Goal: Information Seeking & Learning: Learn about a topic

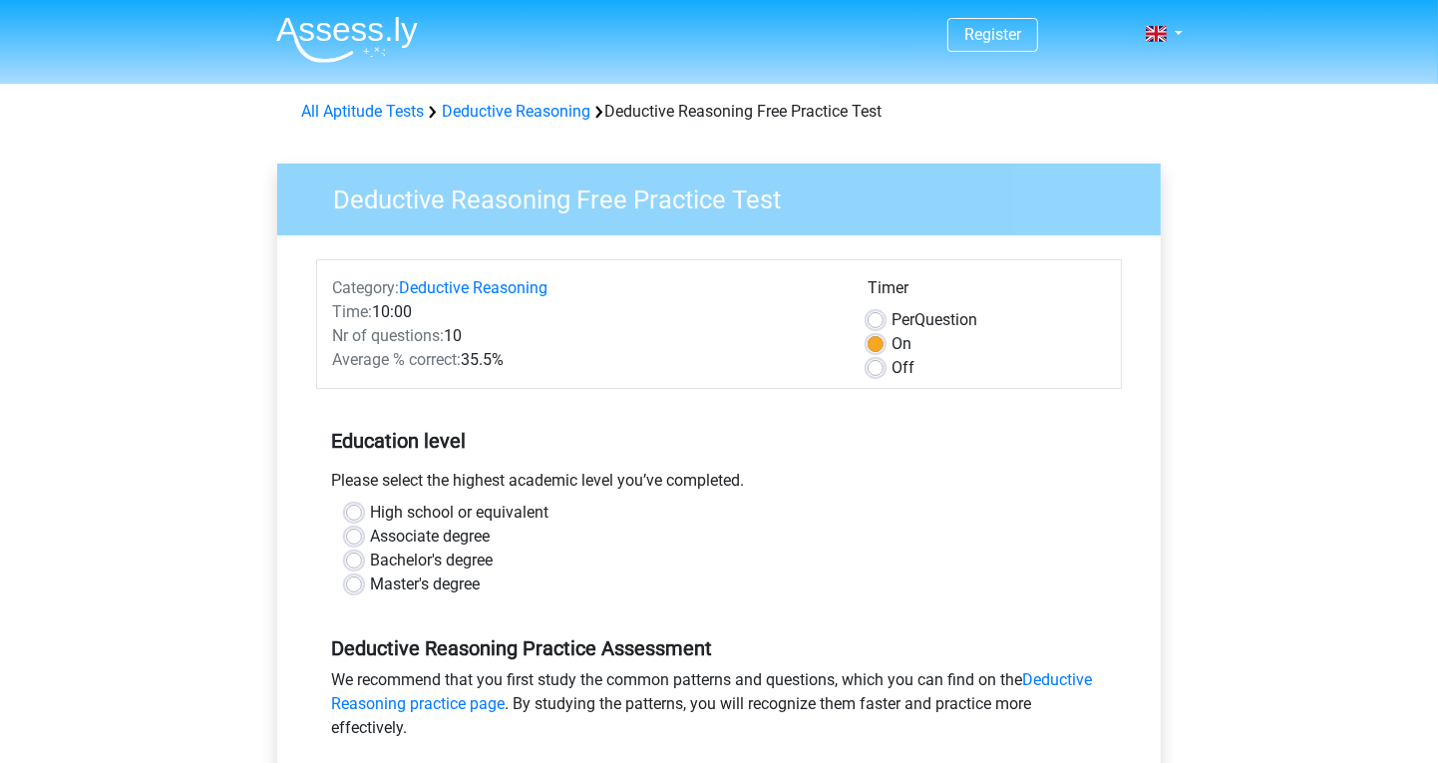
click at [399, 336] on span "Nr of questions:" at bounding box center [388, 335] width 112 height 19
click at [399, 366] on span "Average % correct:" at bounding box center [396, 359] width 129 height 19
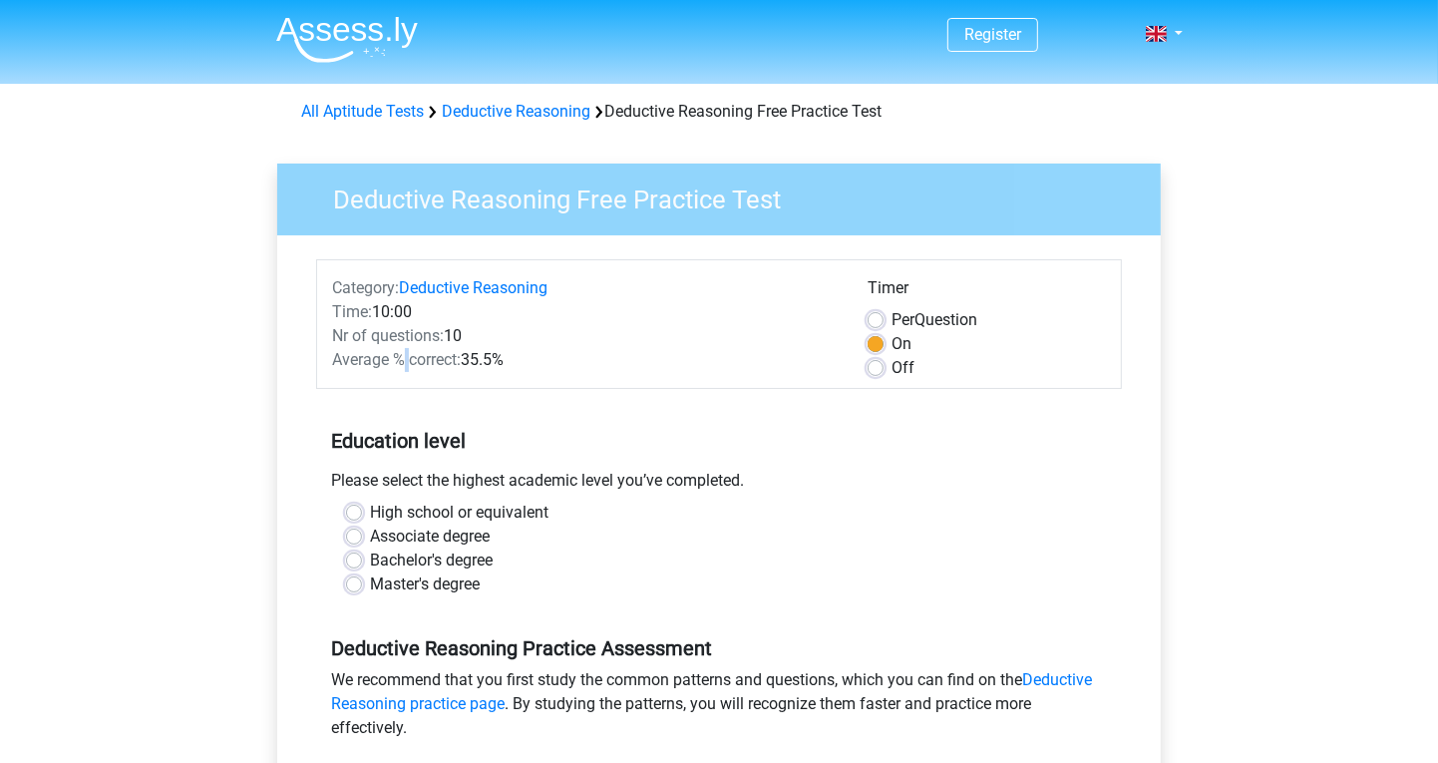
click at [405, 366] on span "Average % correct:" at bounding box center [396, 359] width 129 height 19
click at [414, 554] on label "Bachelor's degree" at bounding box center [431, 561] width 123 height 24
click at [362, 554] on input "Bachelor's degree" at bounding box center [354, 559] width 16 height 20
radio input "true"
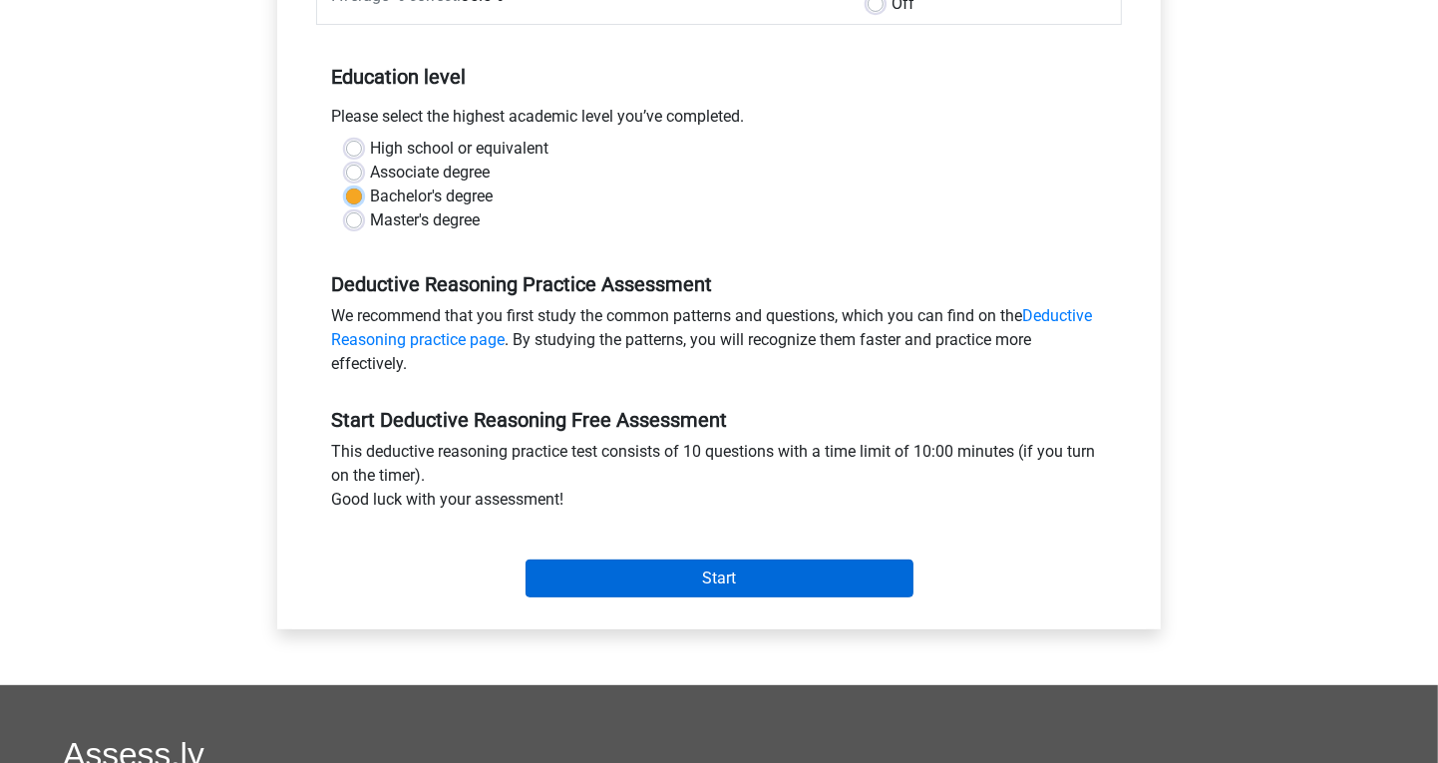
scroll to position [412, 0]
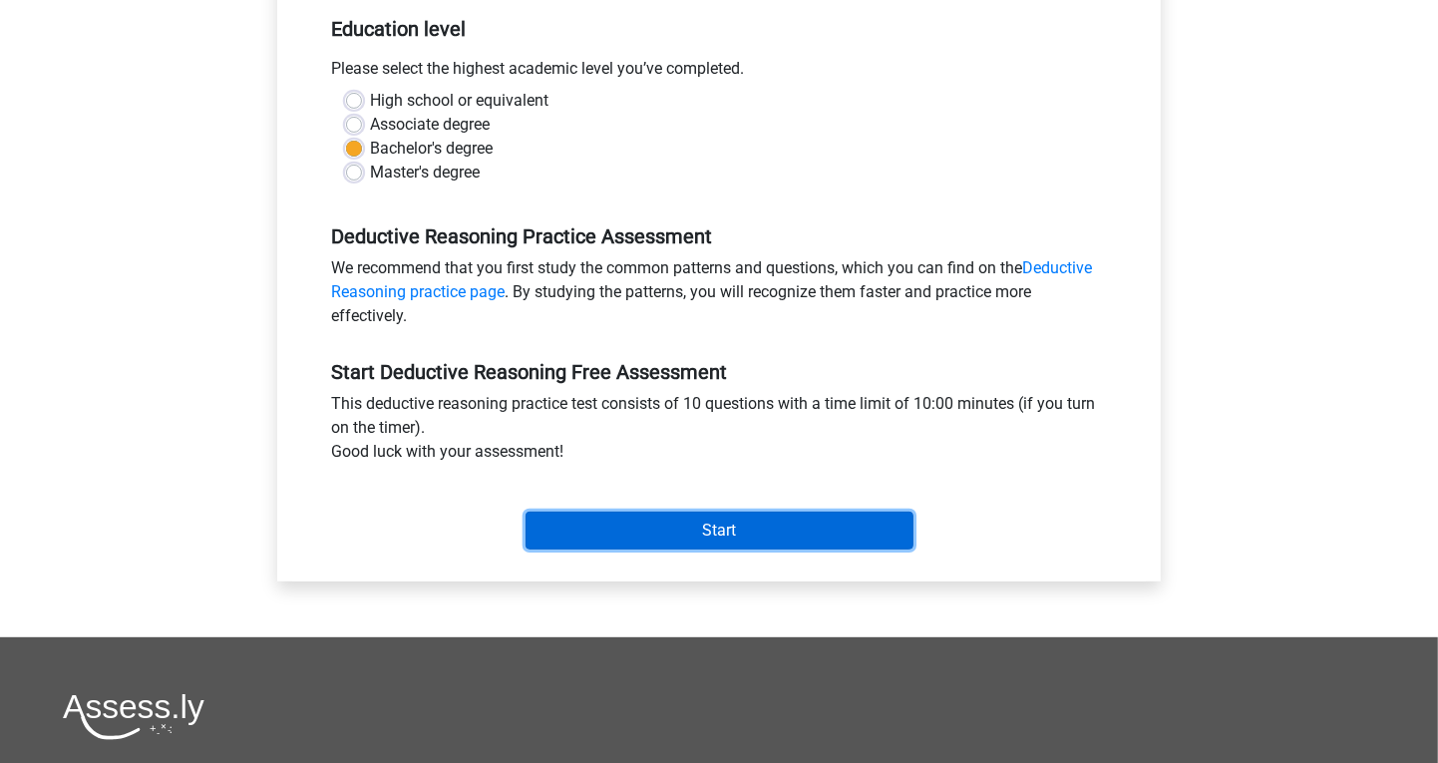
click at [648, 535] on input "Start" at bounding box center [720, 531] width 388 height 38
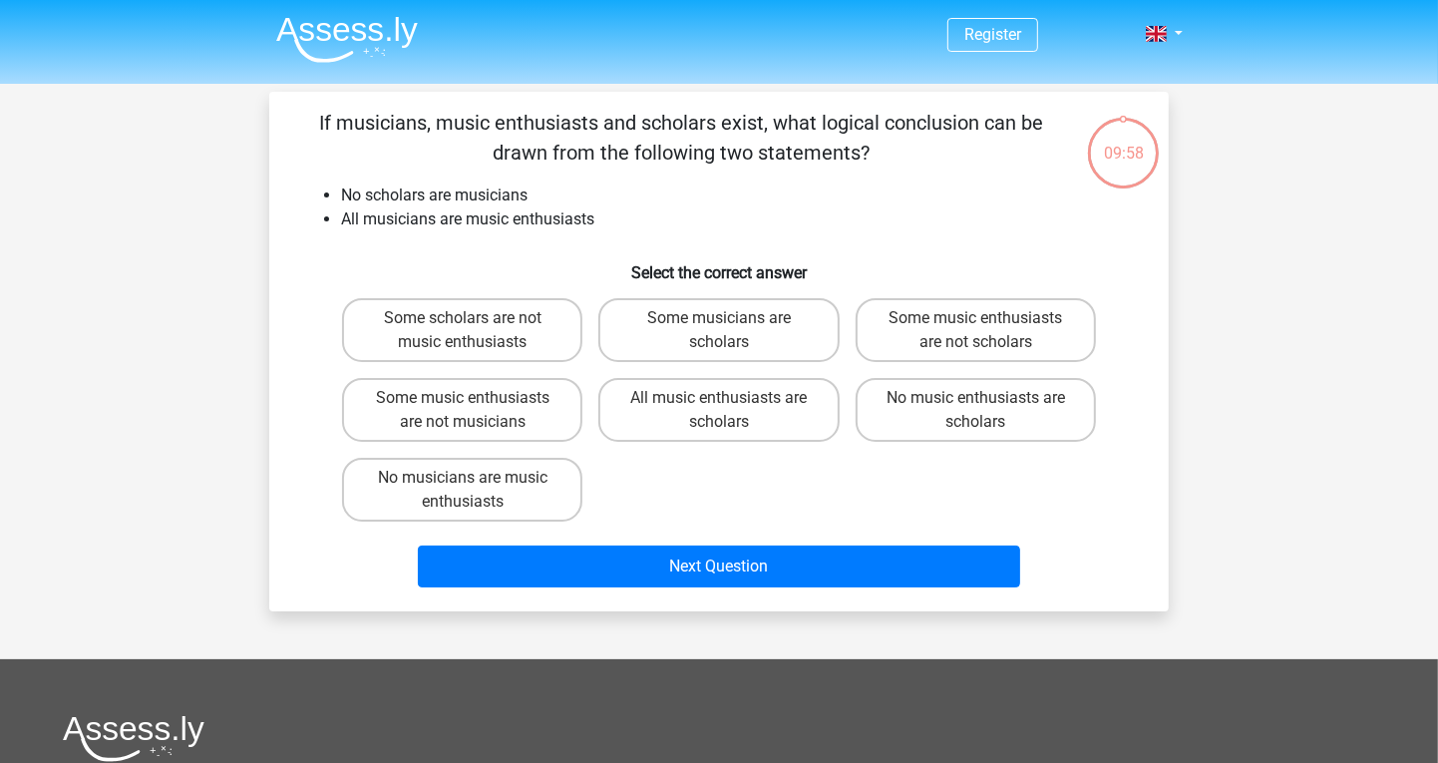
click at [445, 223] on li "All musicians are music enthusiasts" at bounding box center [739, 219] width 796 height 24
click at [442, 238] on div "If musicians, music enthusiasts and scholars exist, what logical conclusion can…" at bounding box center [719, 352] width 884 height 488
click at [439, 238] on div "If musicians, music enthusiasts and scholars exist, what logical conclusion can…" at bounding box center [719, 352] width 884 height 488
click at [574, 156] on p "If musicians, music enthusiasts and scholars exist, what logical conclusion can…" at bounding box center [681, 138] width 761 height 60
click at [578, 156] on p "If musicians, music enthusiasts and scholars exist, what logical conclusion can…" at bounding box center [681, 138] width 761 height 60
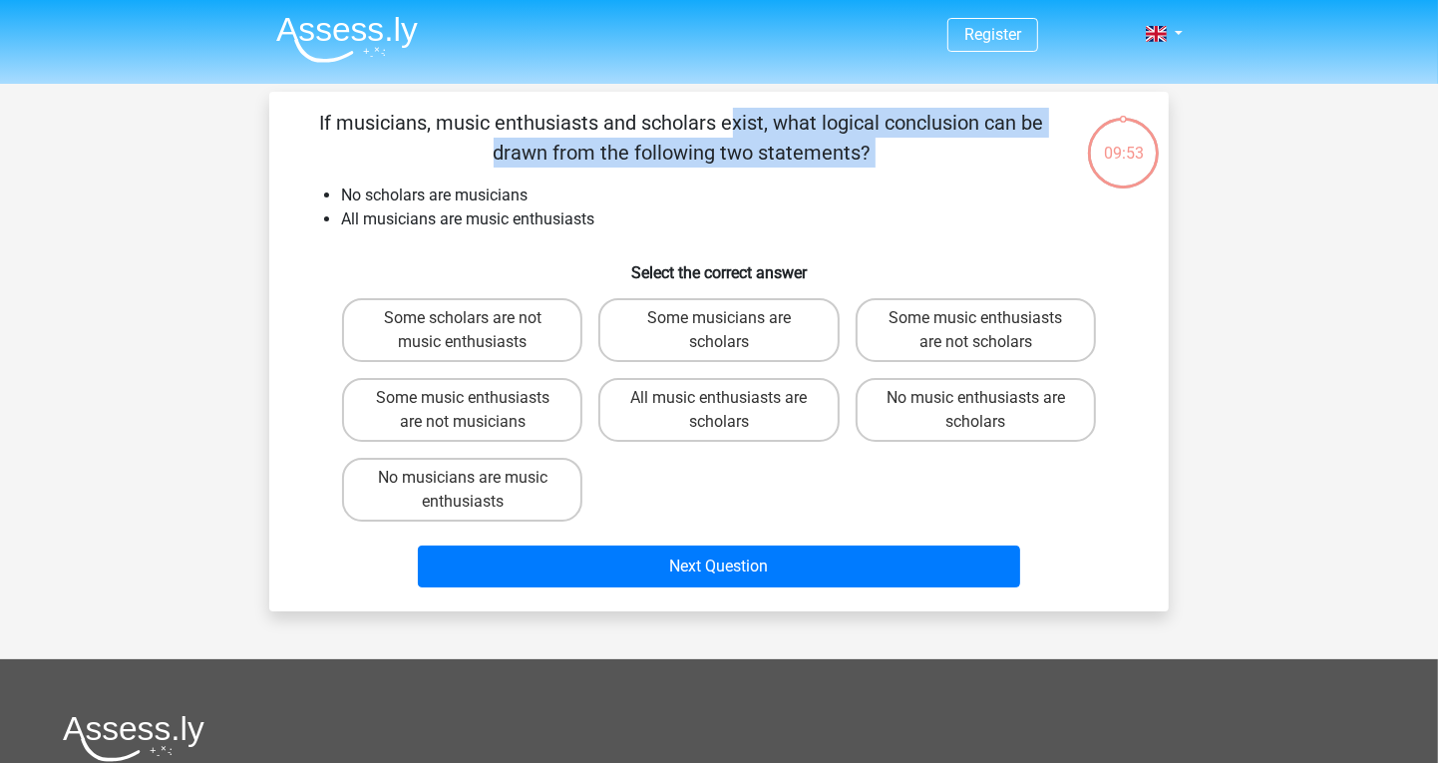
click at [583, 156] on p "If musicians, music enthusiasts and scholars exist, what logical conclusion can…" at bounding box center [681, 138] width 761 height 60
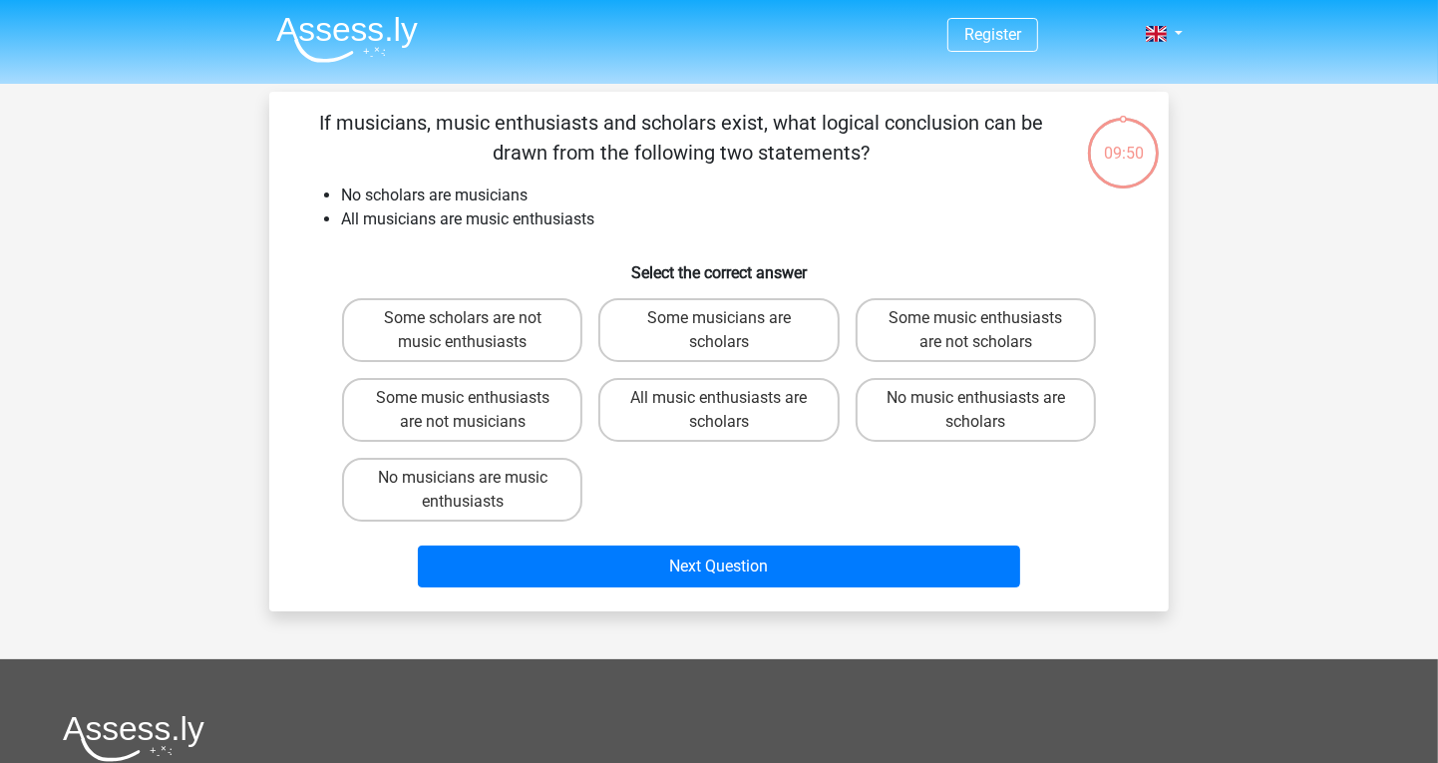
click at [608, 219] on li "All musicians are music enthusiasts" at bounding box center [739, 219] width 796 height 24
drag, startPoint x: 398, startPoint y: 198, endPoint x: 452, endPoint y: 194, distance: 54.0
click at [462, 198] on li "No scholars are musicians" at bounding box center [739, 196] width 796 height 24
click at [476, 327] on input "Some scholars are not music enthusiasts" at bounding box center [469, 324] width 13 height 13
radio input "true"
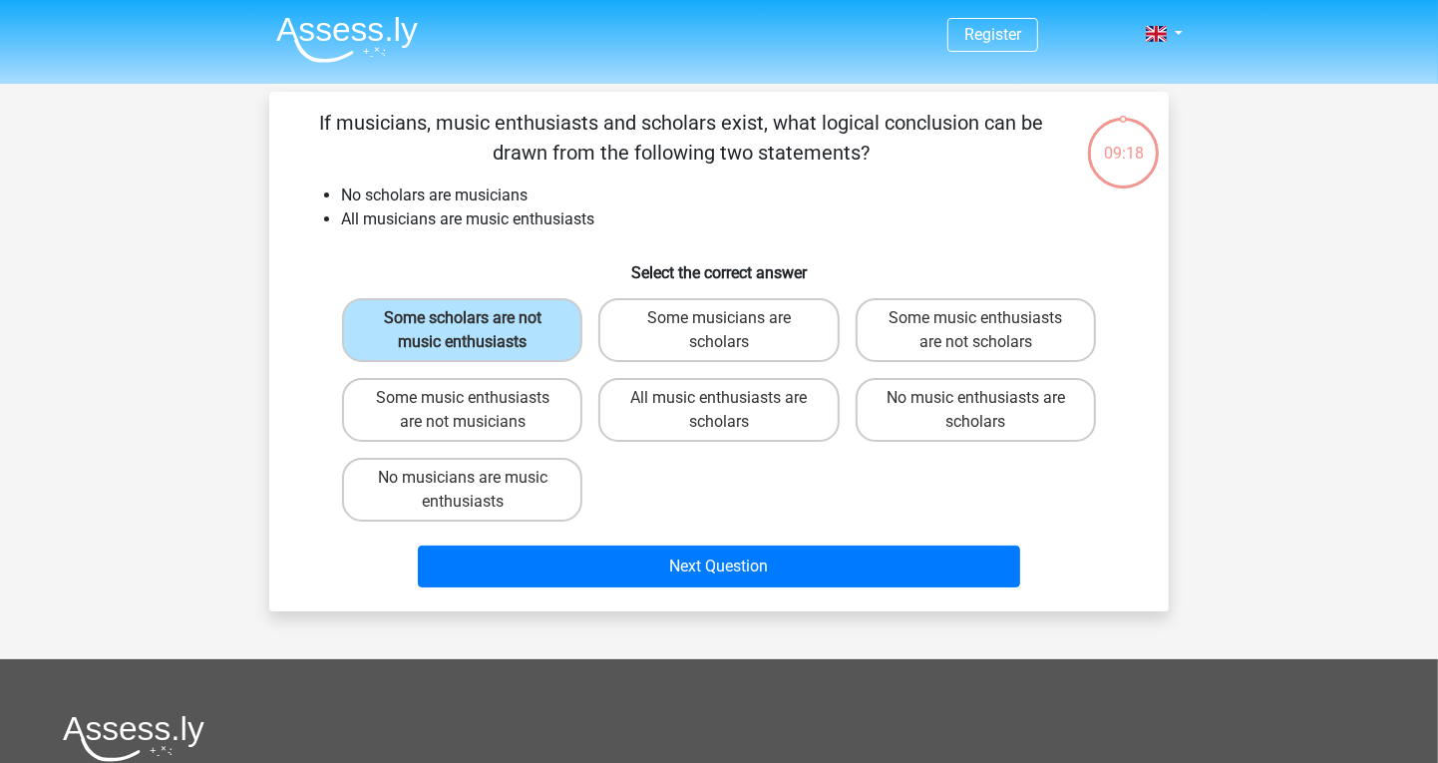
click at [449, 214] on li "All musicians are music enthusiasts" at bounding box center [739, 219] width 796 height 24
drag, startPoint x: 440, startPoint y: 221, endPoint x: 506, endPoint y: 216, distance: 66.0
click at [506, 216] on li "All musicians are music enthusiasts" at bounding box center [739, 219] width 796 height 24
click at [688, 339] on label "Some musicians are scholars" at bounding box center [718, 330] width 240 height 64
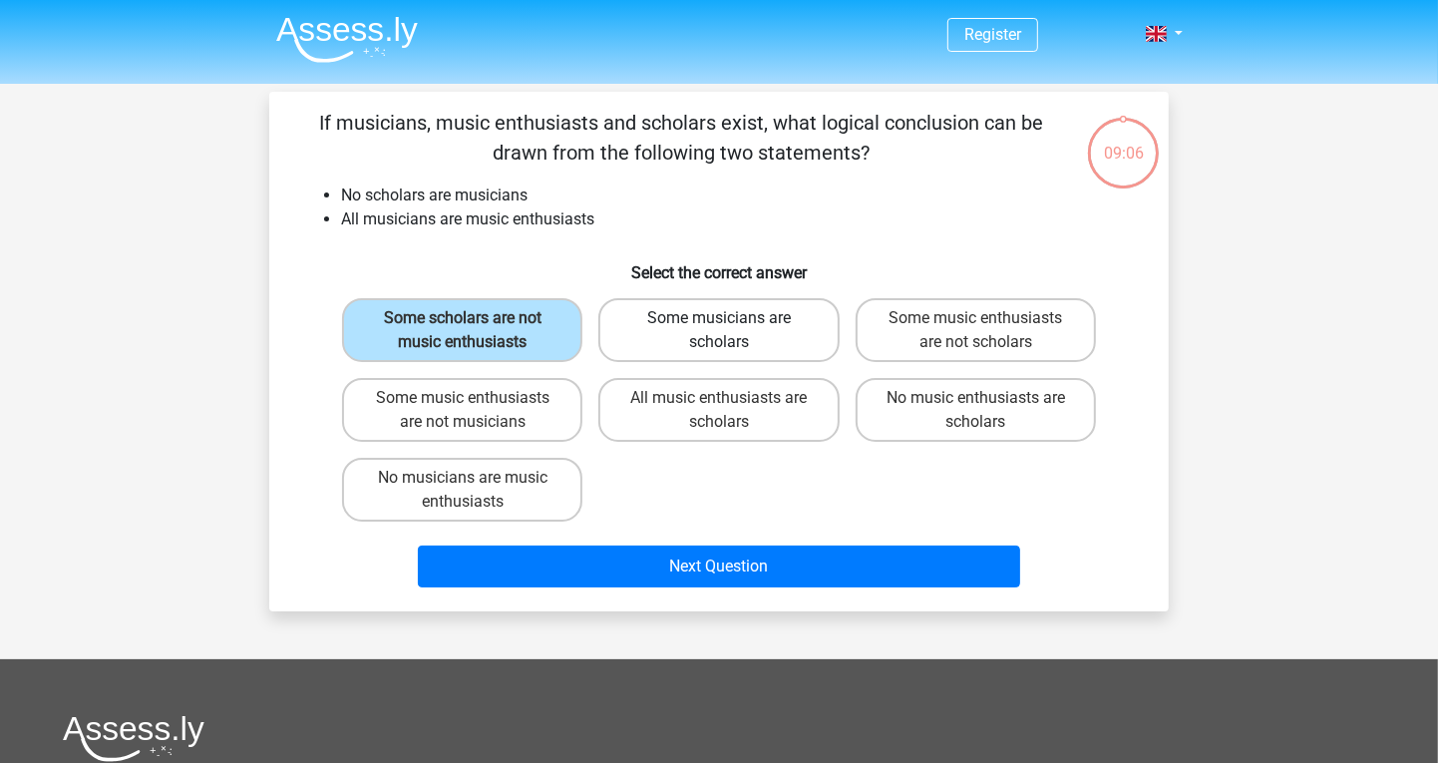
click at [719, 331] on input "Some musicians are scholars" at bounding box center [725, 324] width 13 height 13
radio input "true"
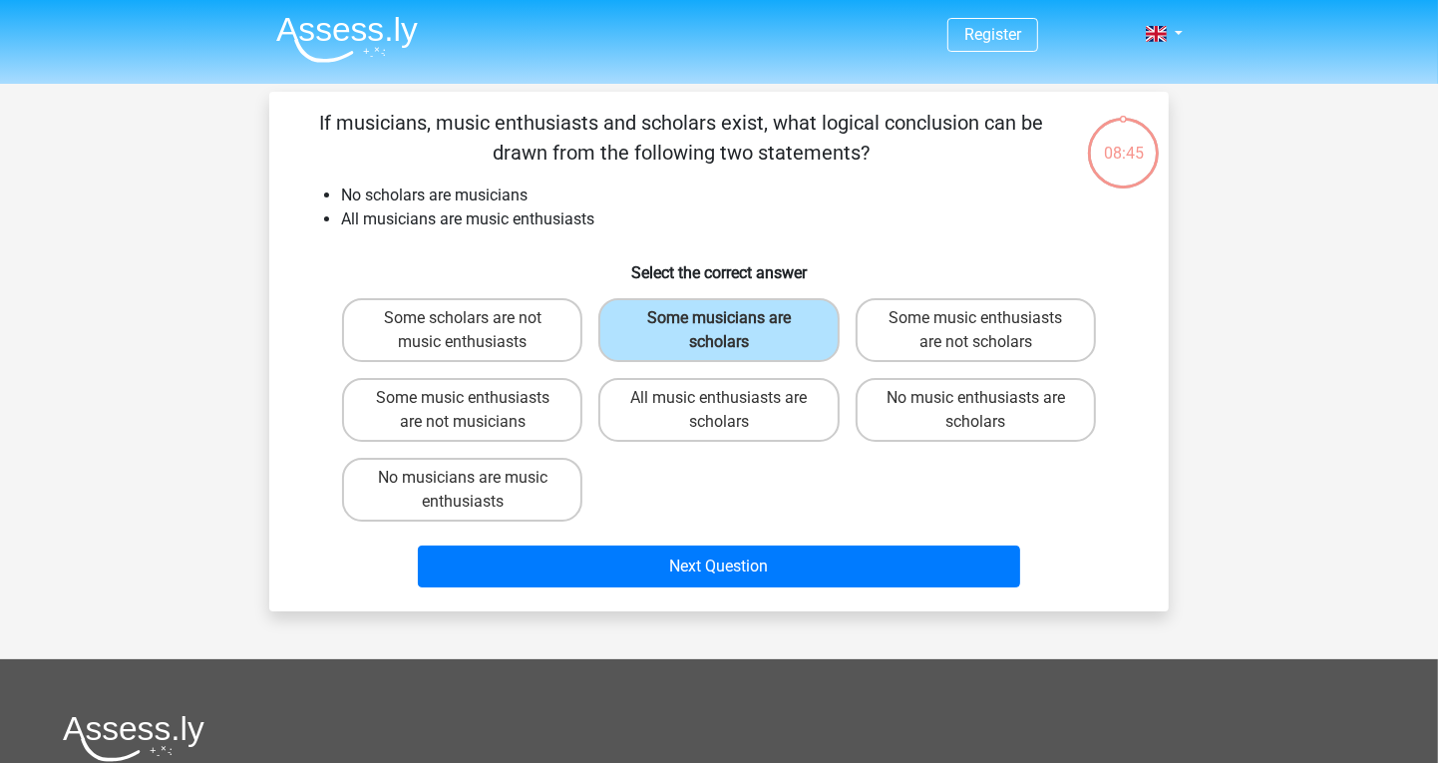
click at [578, 131] on p "If musicians, music enthusiasts and scholars exist, what logical conclusion can…" at bounding box center [681, 138] width 761 height 60
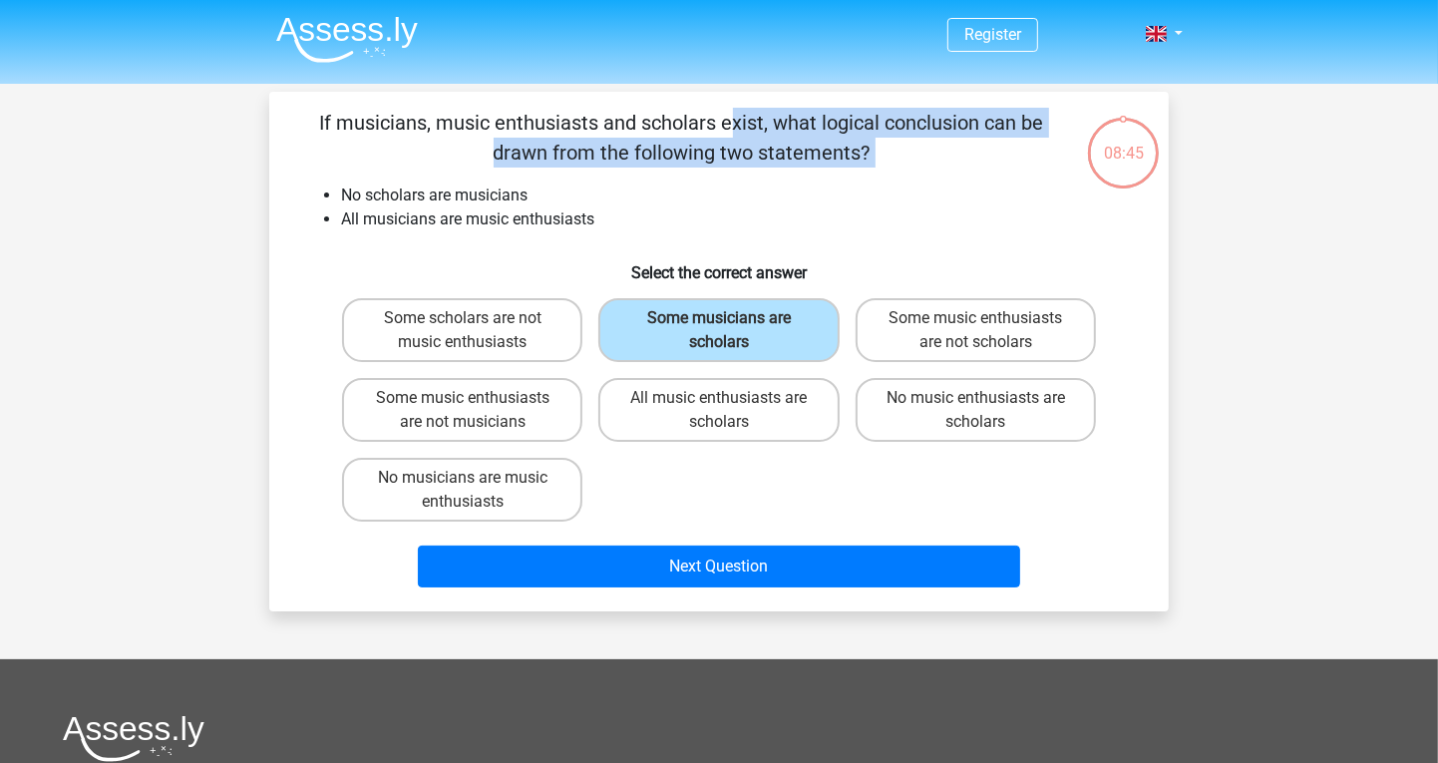
click at [578, 131] on p "If musicians, music enthusiasts and scholars exist, what logical conclusion can…" at bounding box center [681, 138] width 761 height 60
click at [612, 151] on p "If musicians, music enthusiasts and scholars exist, what logical conclusion can…" at bounding box center [681, 138] width 761 height 60
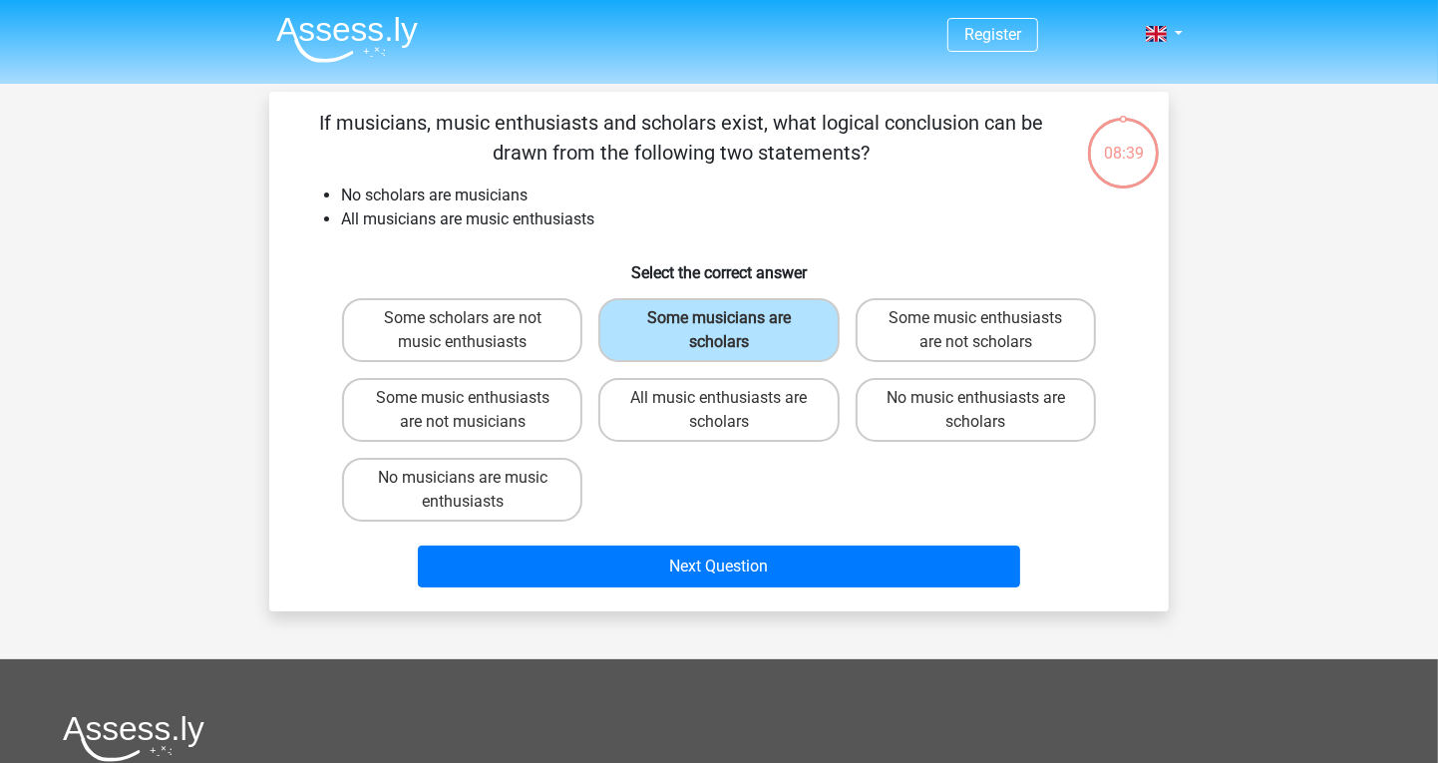
click at [612, 151] on p "If musicians, music enthusiasts and scholars exist, what logical conclusion can…" at bounding box center [681, 138] width 761 height 60
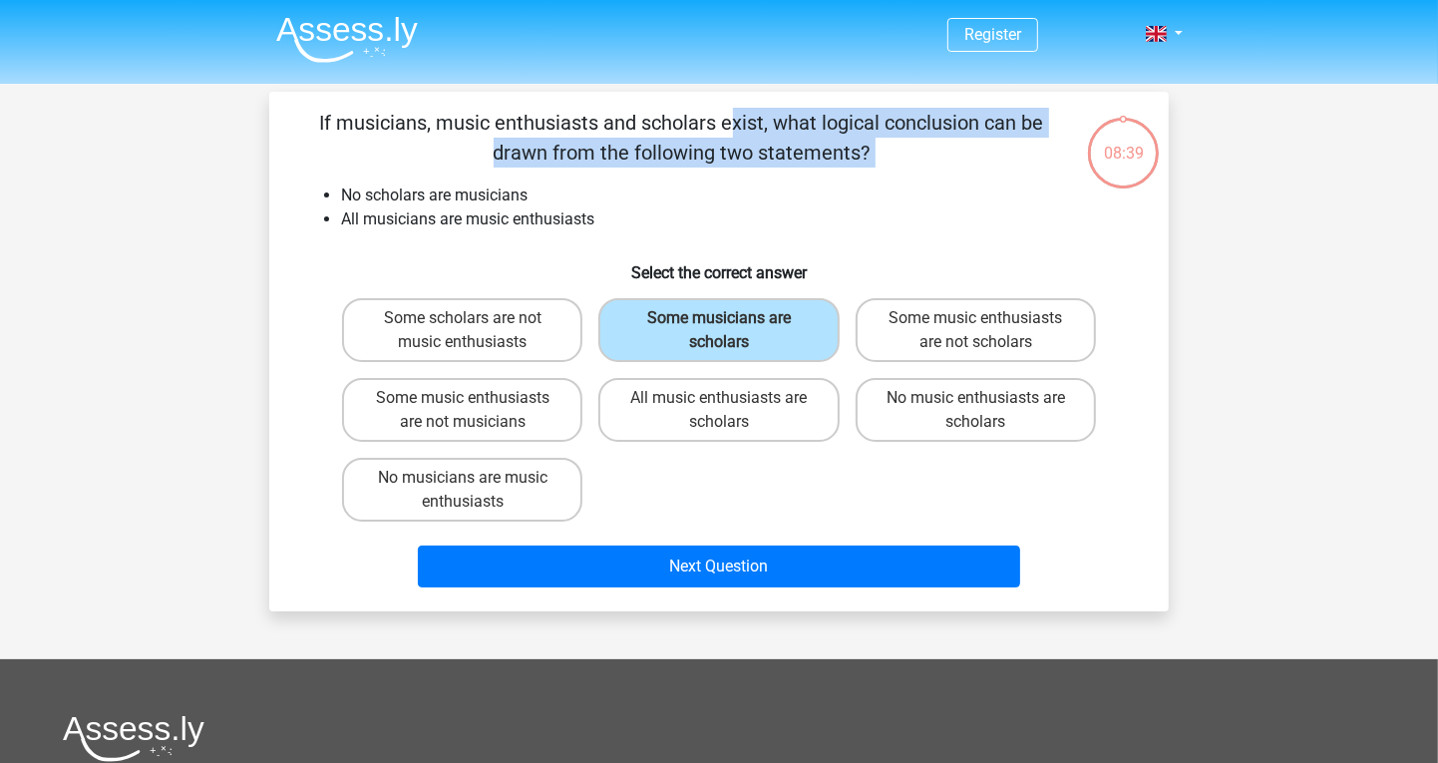
click at [612, 151] on p "If musicians, music enthusiasts and scholars exist, what logical conclusion can…" at bounding box center [681, 138] width 761 height 60
click at [457, 345] on label "Some scholars are not music enthusiasts" at bounding box center [462, 330] width 240 height 64
click at [463, 331] on input "Some scholars are not music enthusiasts" at bounding box center [469, 324] width 13 height 13
radio input "true"
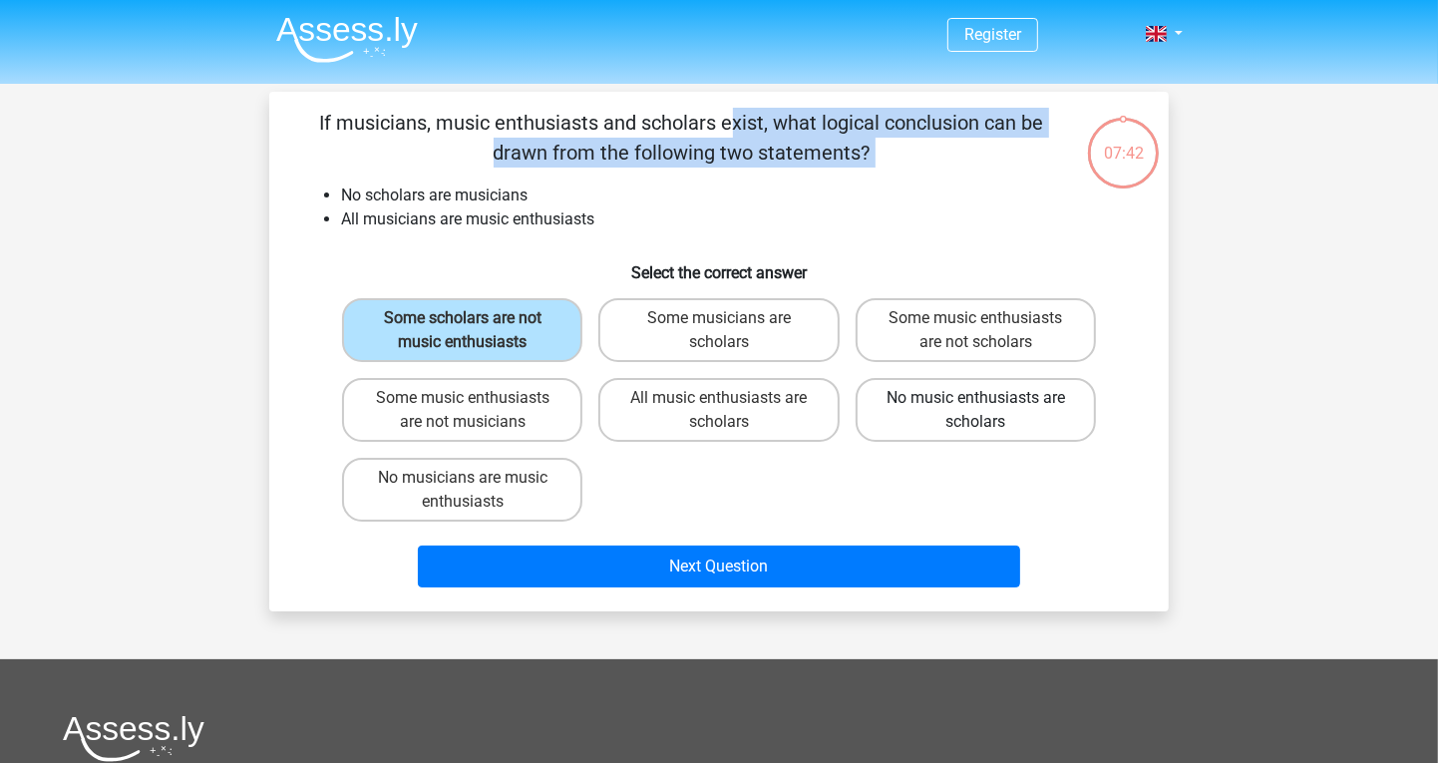
click at [1062, 417] on label "No music enthusiasts are scholars" at bounding box center [976, 410] width 240 height 64
click at [988, 411] on input "No music enthusiasts are scholars" at bounding box center [981, 404] width 13 height 13
radio input "true"
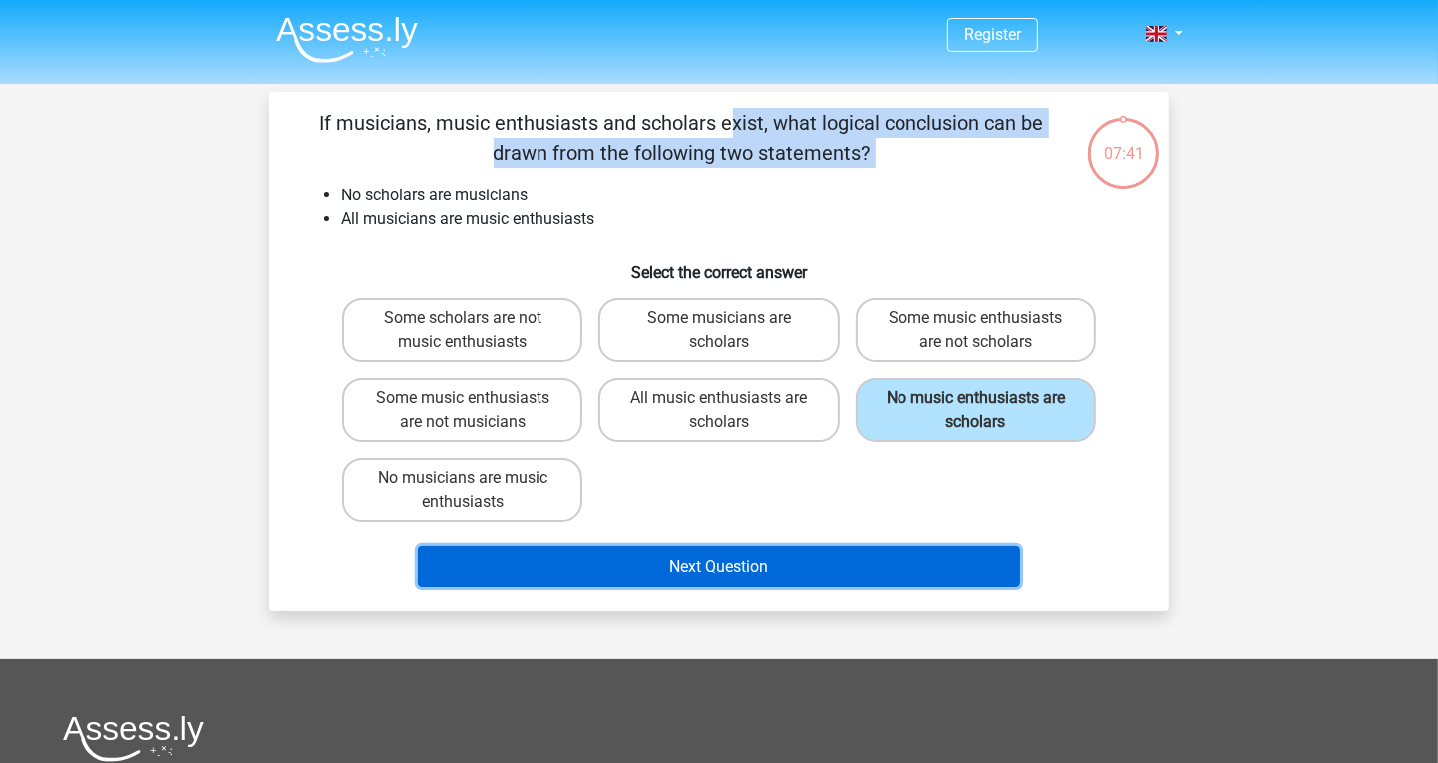
click at [939, 568] on button "Next Question" at bounding box center [719, 567] width 603 height 42
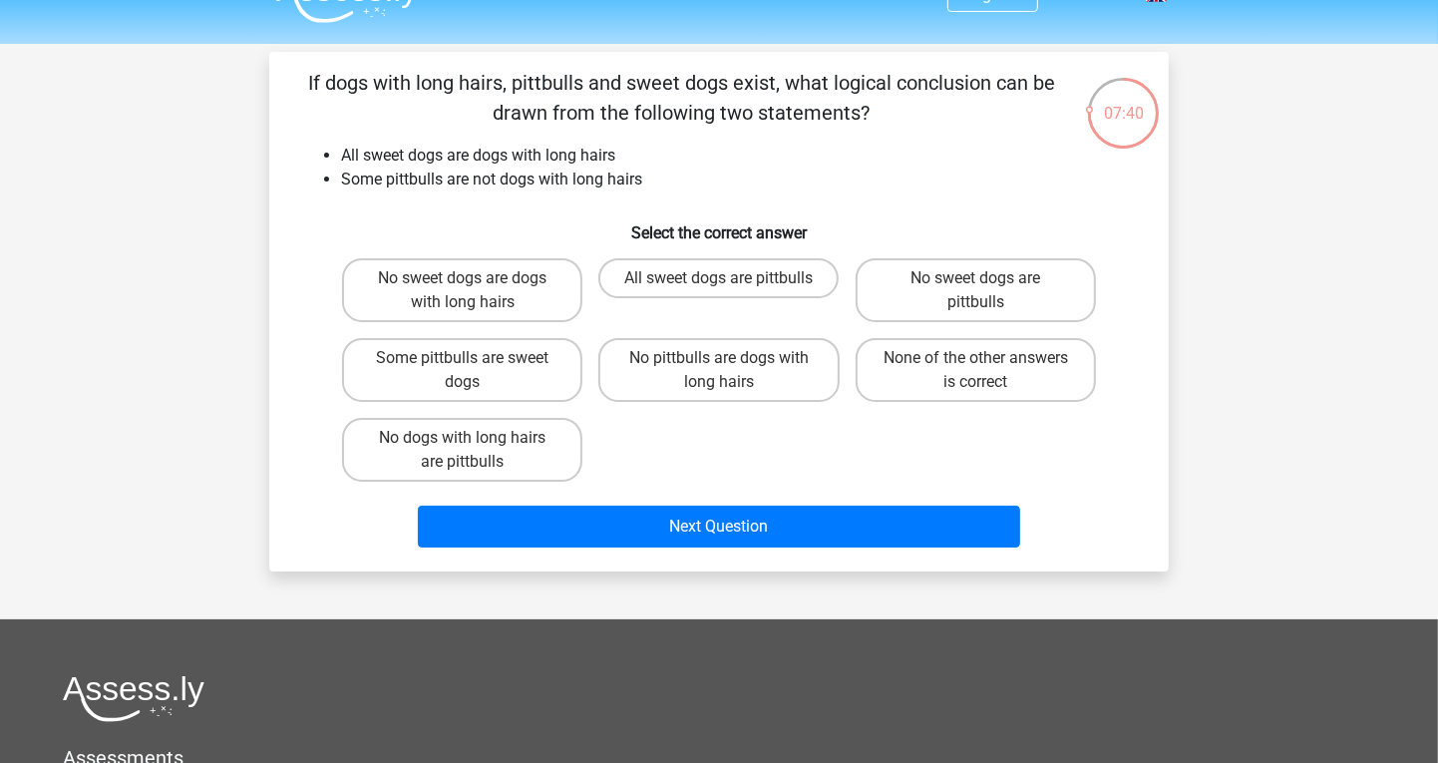
scroll to position [28, 0]
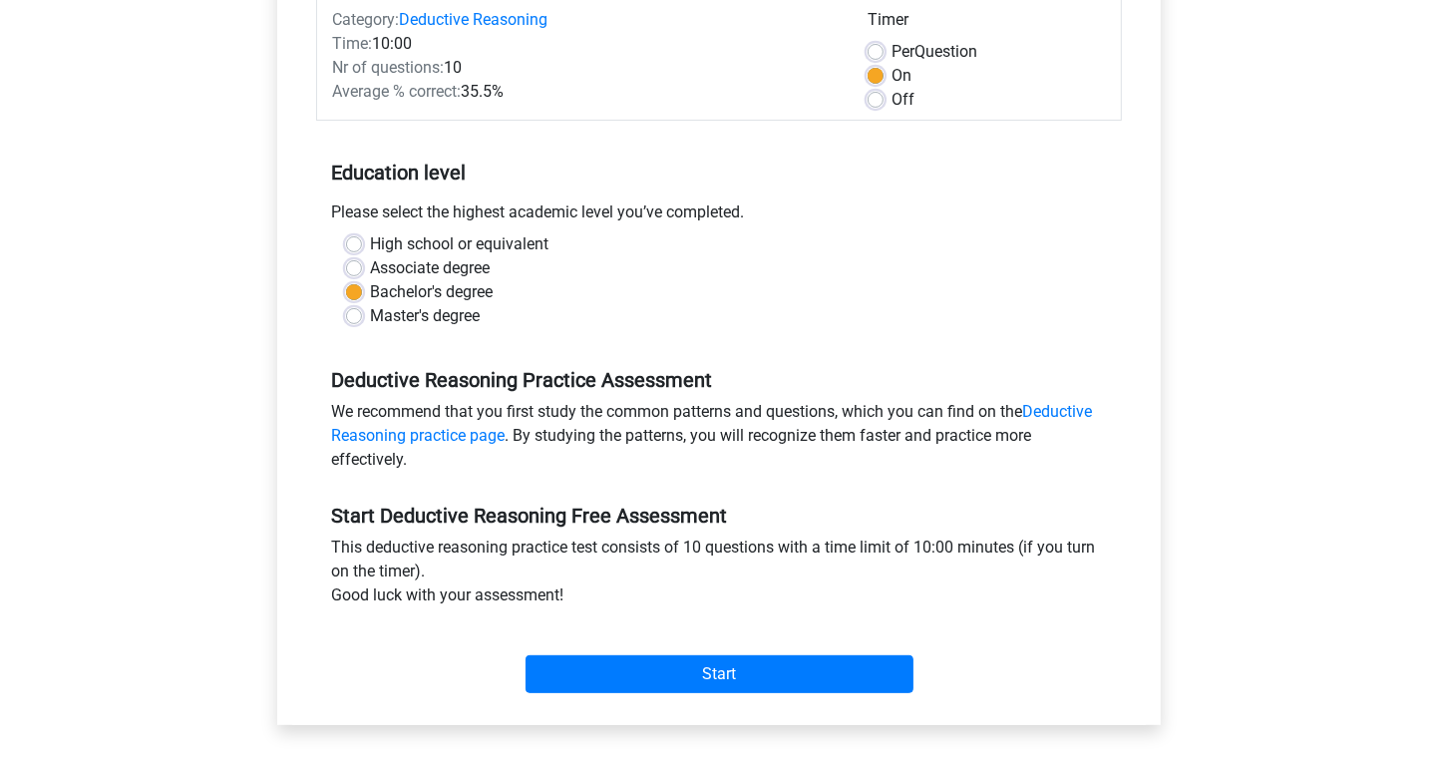
scroll to position [615, 0]
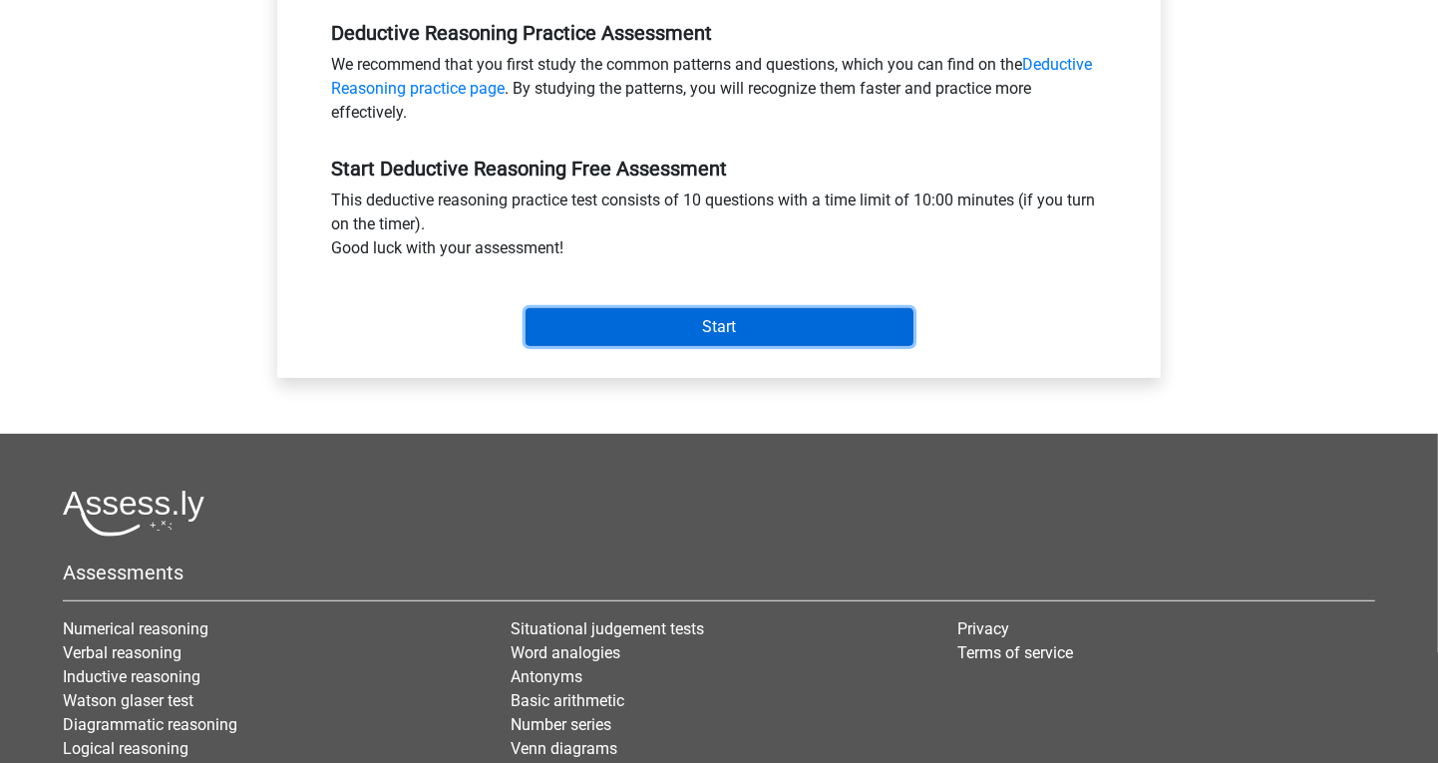
click at [705, 325] on input "Start" at bounding box center [720, 327] width 388 height 38
